Goal: Transaction & Acquisition: Subscribe to service/newsletter

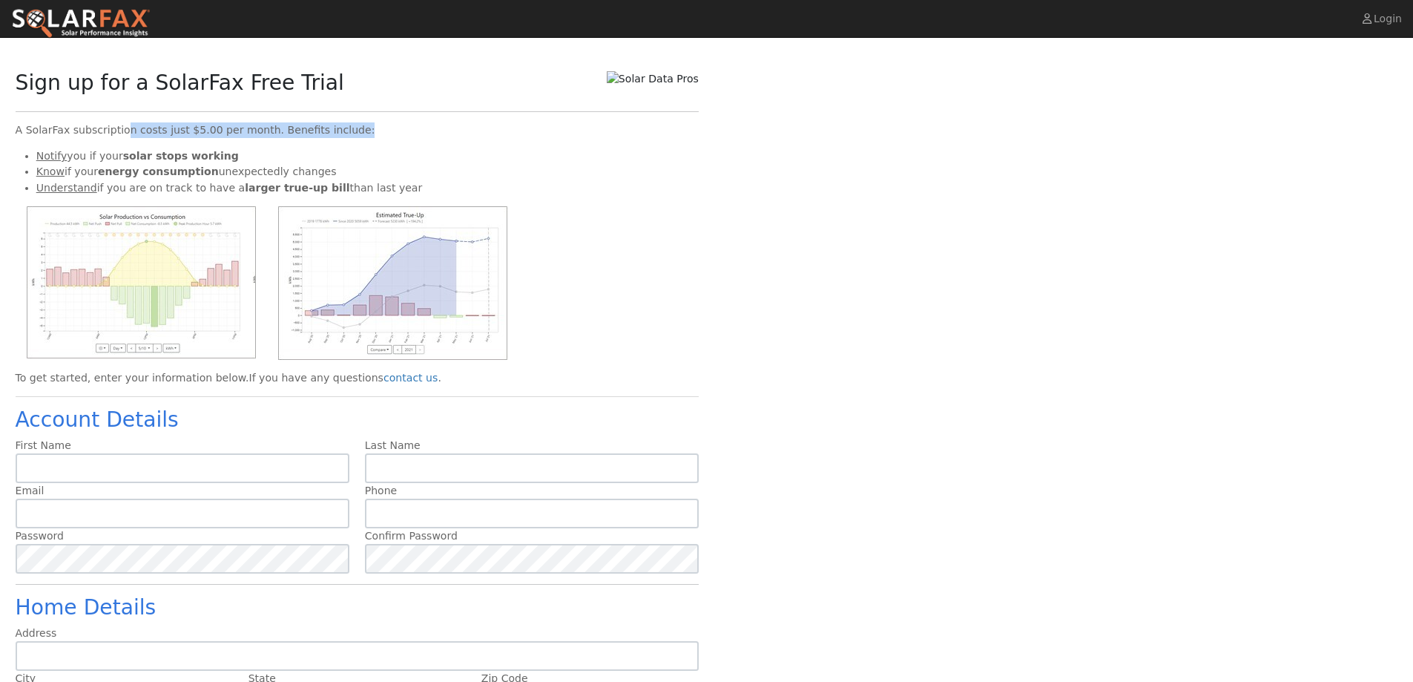
drag, startPoint x: 114, startPoint y: 130, endPoint x: 417, endPoint y: 135, distance: 302.8
click at [417, 135] on div "A SolarFax subscription costs just $5.00 per month. Benefits include:" at bounding box center [357, 130] width 683 height 16
drag, startPoint x: 70, startPoint y: 160, endPoint x: 283, endPoint y: 152, distance: 213.1
click at [283, 152] on li "Notify you if your solar stops working" at bounding box center [367, 156] width 663 height 16
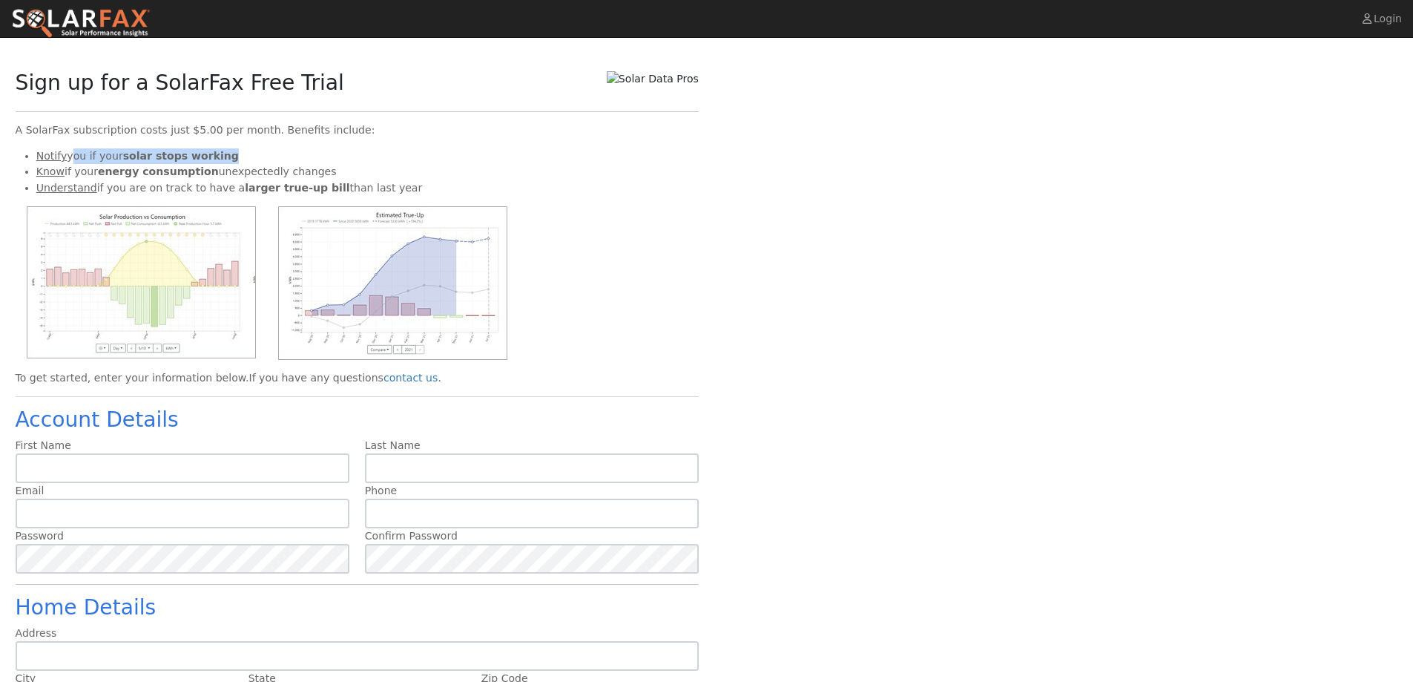
click at [283, 152] on li "Notify you if your solar stops working" at bounding box center [367, 156] width 663 height 16
click at [424, 206] on div "Sign up for a SolarFax Free Trial" at bounding box center [357, 283] width 683 height 154
click at [1375, 17] on link "Login" at bounding box center [1385, 18] width 56 height 37
click at [607, 80] on img at bounding box center [653, 79] width 92 height 16
